Goal: Information Seeking & Learning: Learn about a topic

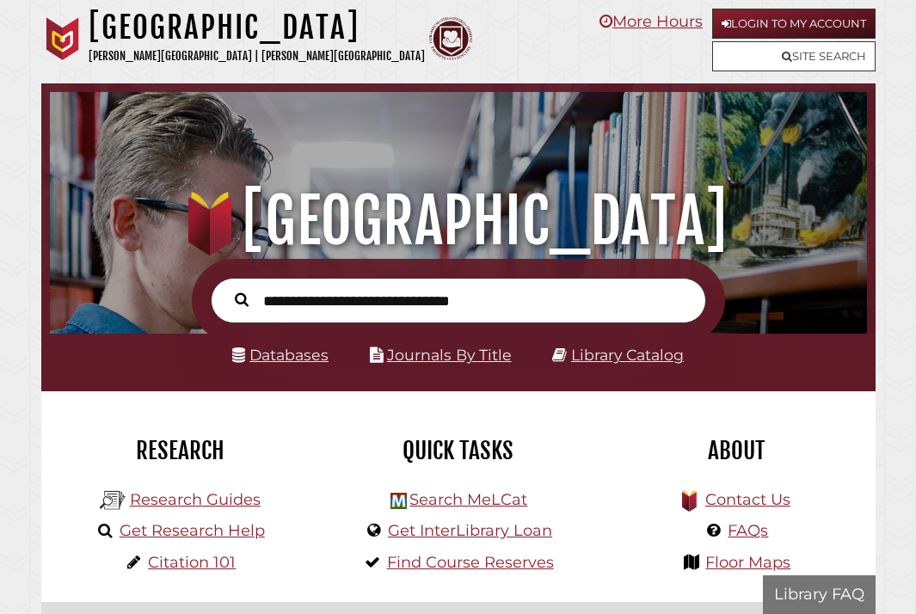
scroll to position [270, 809]
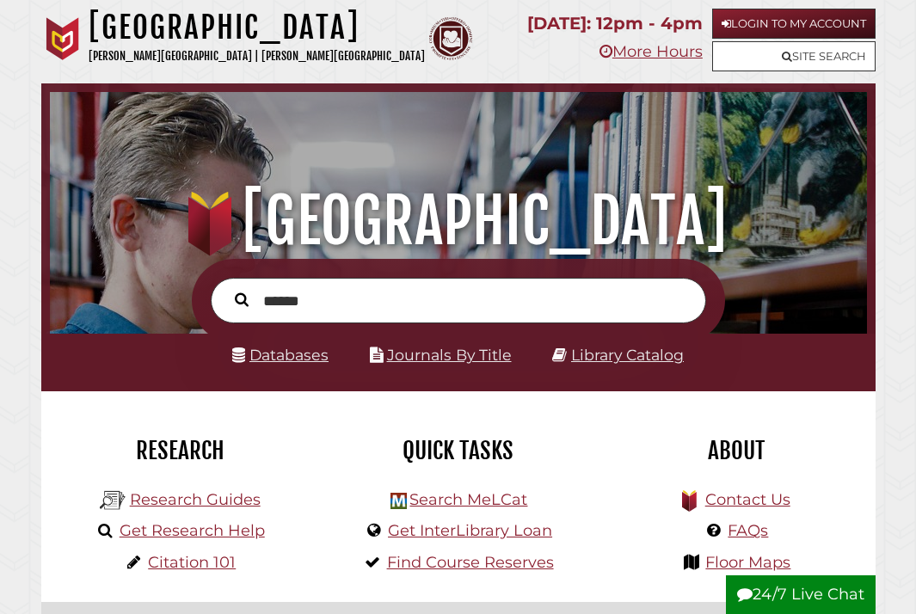
type input "******"
click at [226, 288] on button "Search" at bounding box center [241, 299] width 31 height 22
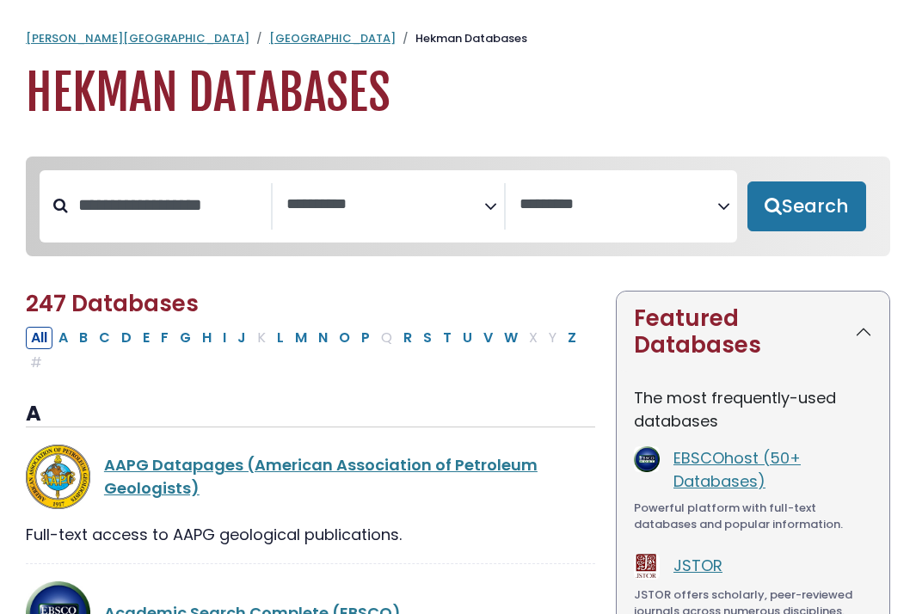
select select "Database Subject Filter"
select select "Database Vendors Filter"
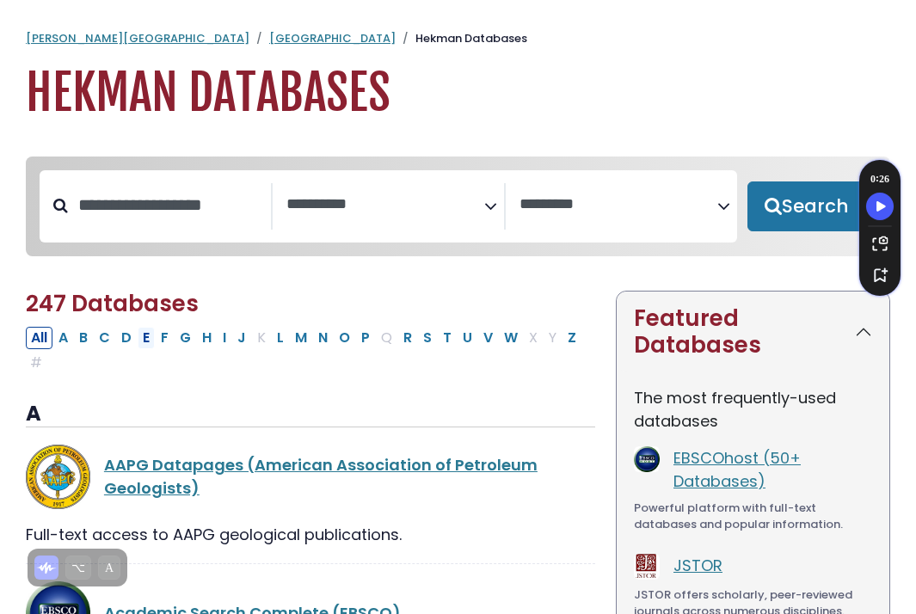
click at [155, 348] on div "All A B C D E F G H I J K L M N O P Q R S T U V W X Y Z #" at bounding box center [304, 349] width 557 height 46
click at [98, 343] on button "C" at bounding box center [105, 338] width 22 height 22
select select "Database Subject Filter"
select select "Database Vendors Filter"
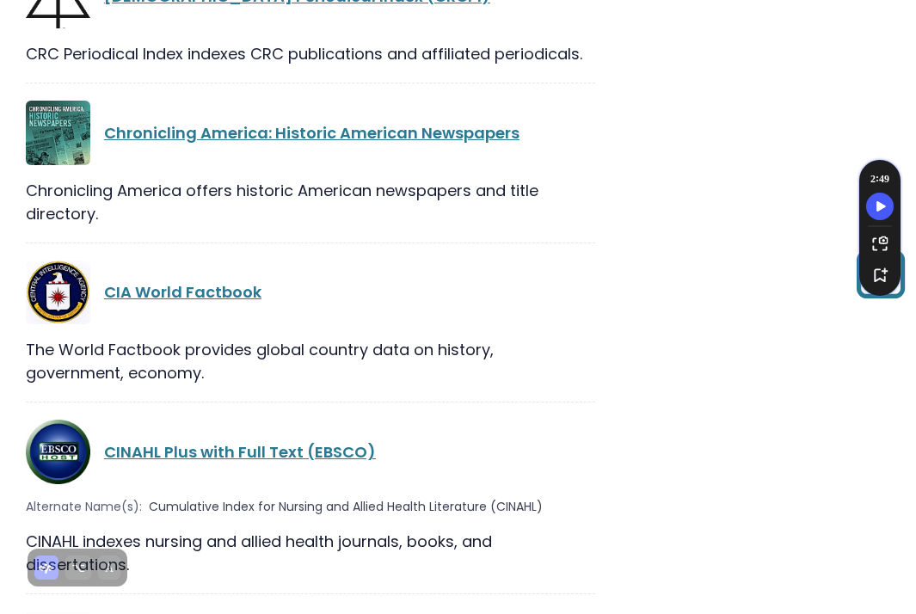
scroll to position [2909, 0]
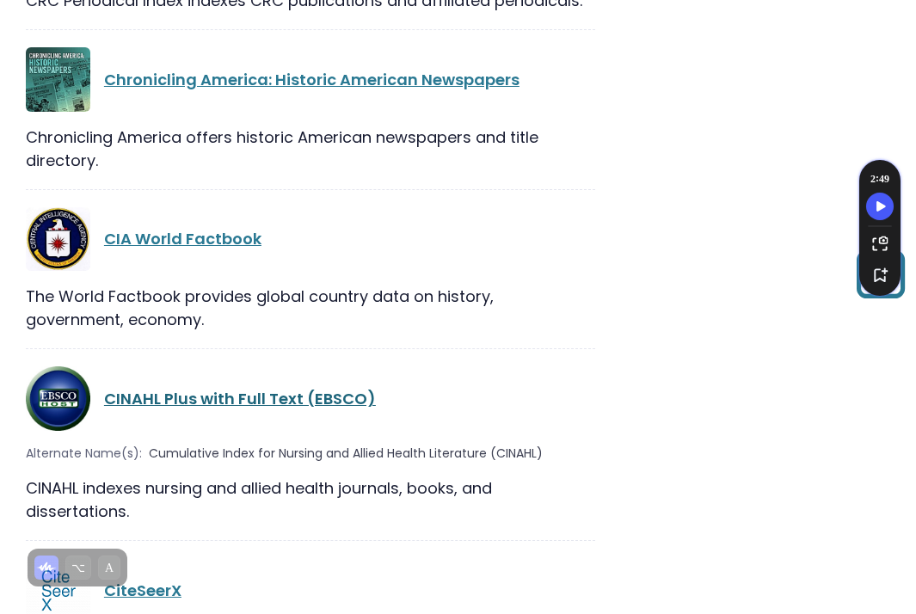
click at [193, 388] on link "CINAHL Plus with Full Text (EBSCO)" at bounding box center [240, 399] width 272 height 22
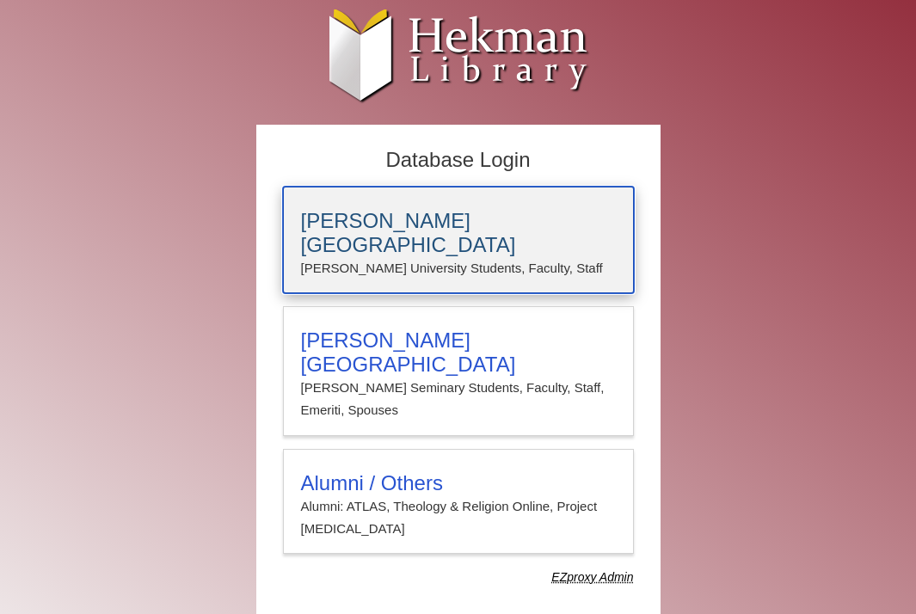
click at [397, 228] on h3 "Calvin University" at bounding box center [458, 233] width 315 height 48
